Goal: Task Accomplishment & Management: Manage account settings

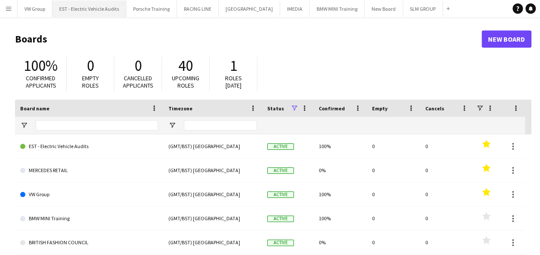
click at [107, 8] on button "EST - Electric Vehicle Audits Close" at bounding box center [89, 8] width 74 height 17
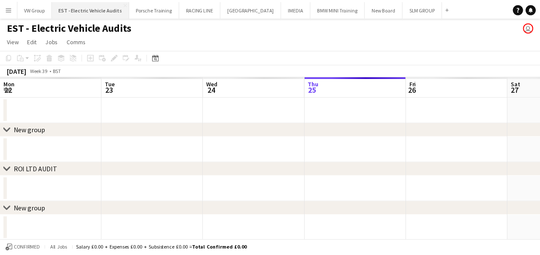
scroll to position [0, 205]
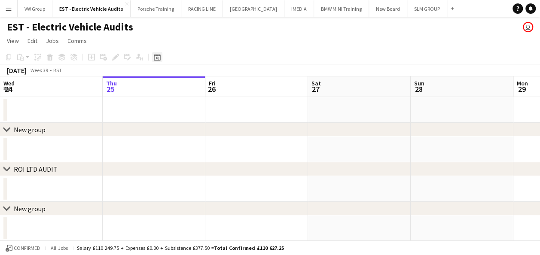
click at [157, 57] on icon at bounding box center [157, 58] width 3 height 3
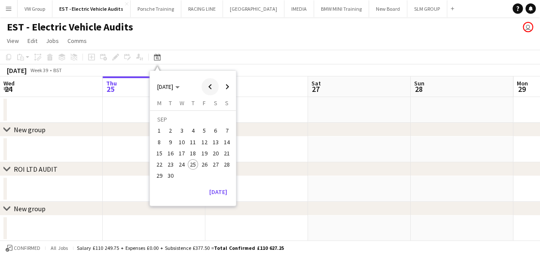
click at [210, 89] on span "Previous month" at bounding box center [210, 86] width 17 height 17
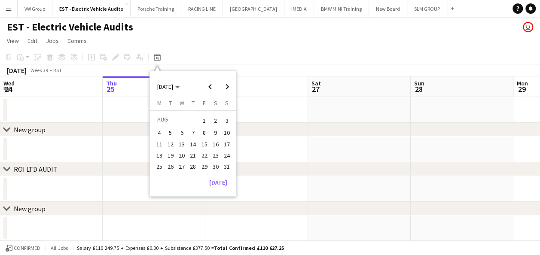
click at [183, 154] on span "20" at bounding box center [182, 155] width 10 height 10
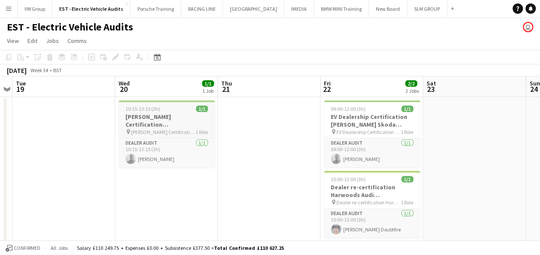
click at [178, 111] on div "10:15-13:15 (3h) 1/1" at bounding box center [167, 109] width 96 height 6
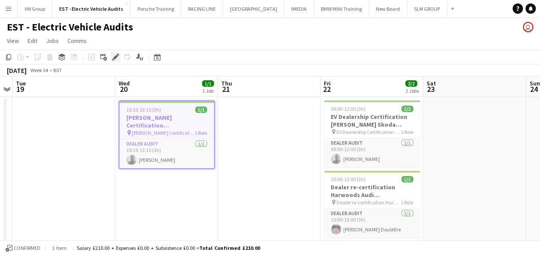
click at [116, 56] on icon at bounding box center [115, 57] width 5 height 5
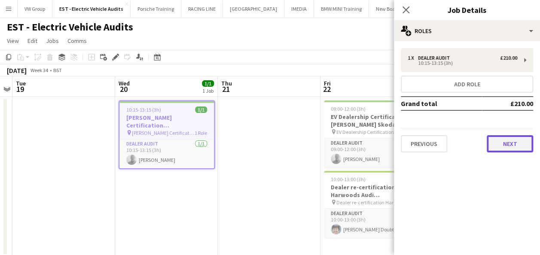
click at [515, 144] on button "Next" at bounding box center [510, 143] width 46 height 17
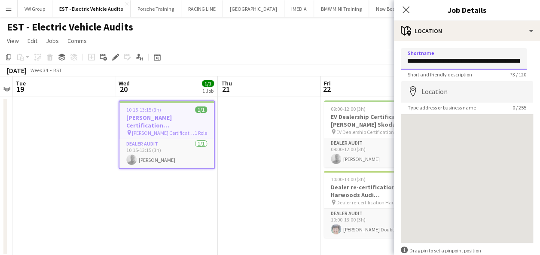
scroll to position [0, 106]
drag, startPoint x: 478, startPoint y: 62, endPoint x: 528, endPoint y: 60, distance: 49.9
click at [528, 60] on form "**********" at bounding box center [467, 172] width 146 height 248
click at [405, 9] on icon at bounding box center [406, 10] width 8 height 8
